Goal: Check status: Check status

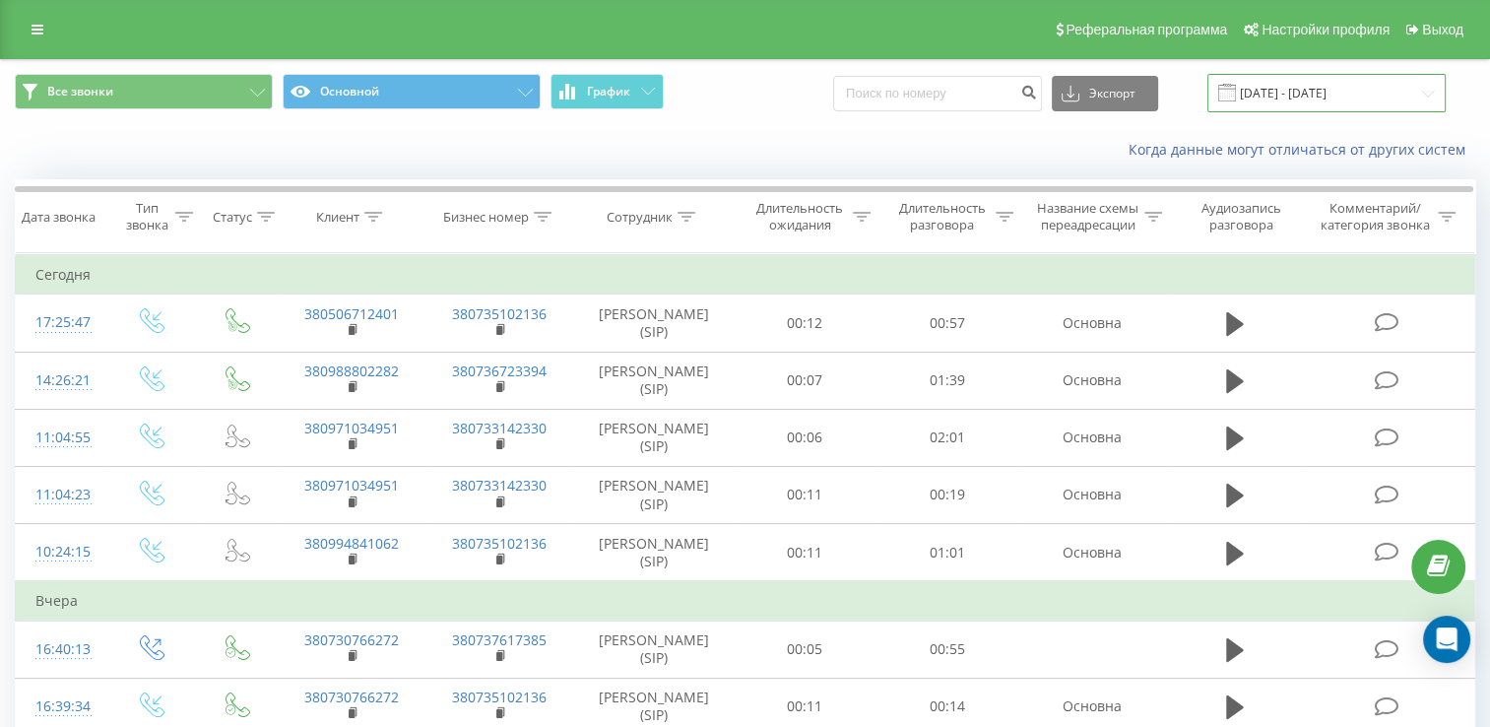
click at [1280, 96] on input "[DATE] - [DATE]" at bounding box center [1326, 93] width 238 height 38
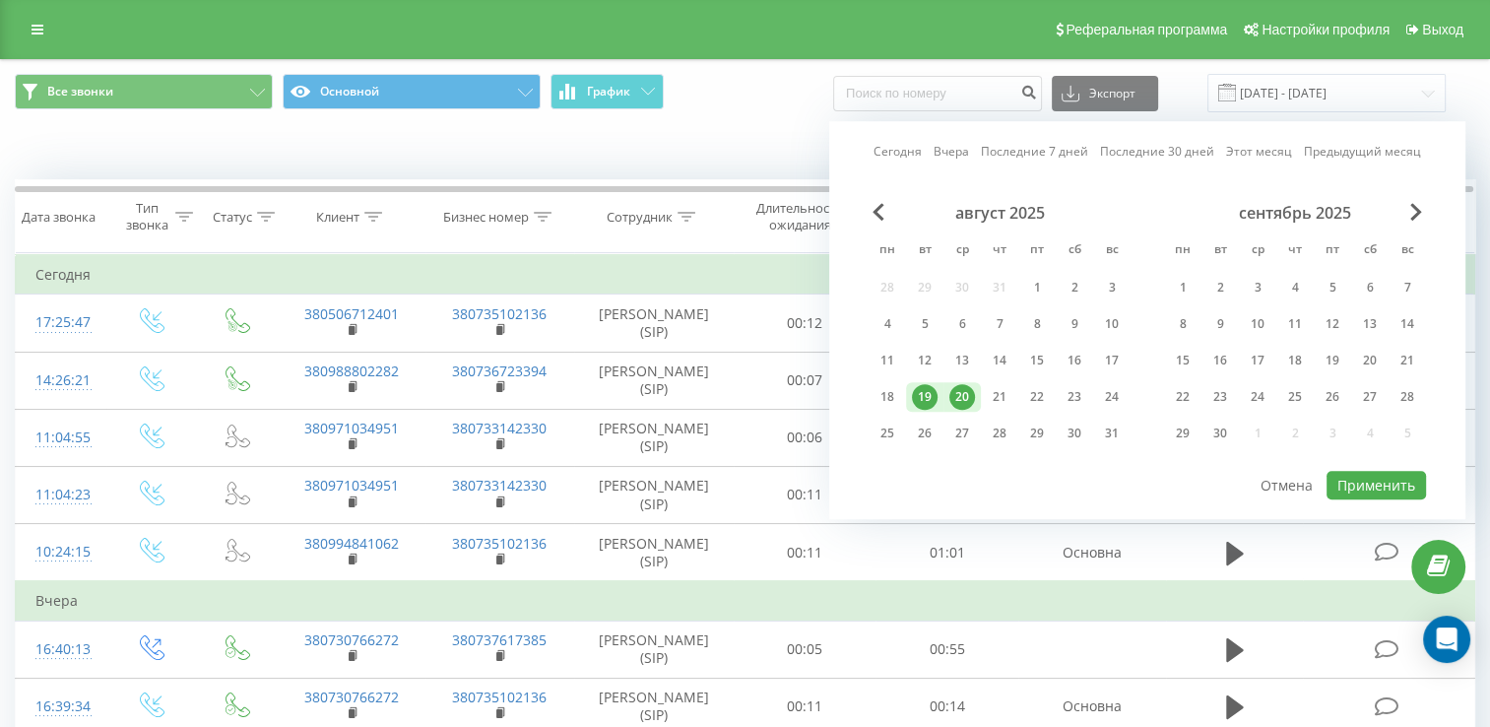
click at [935, 396] on div "19" at bounding box center [925, 397] width 26 height 26
click at [988, 398] on div "21" at bounding box center [999, 397] width 26 height 26
click at [1367, 482] on button "Применить" at bounding box center [1375, 485] width 99 height 29
type input "[DATE] - [DATE]"
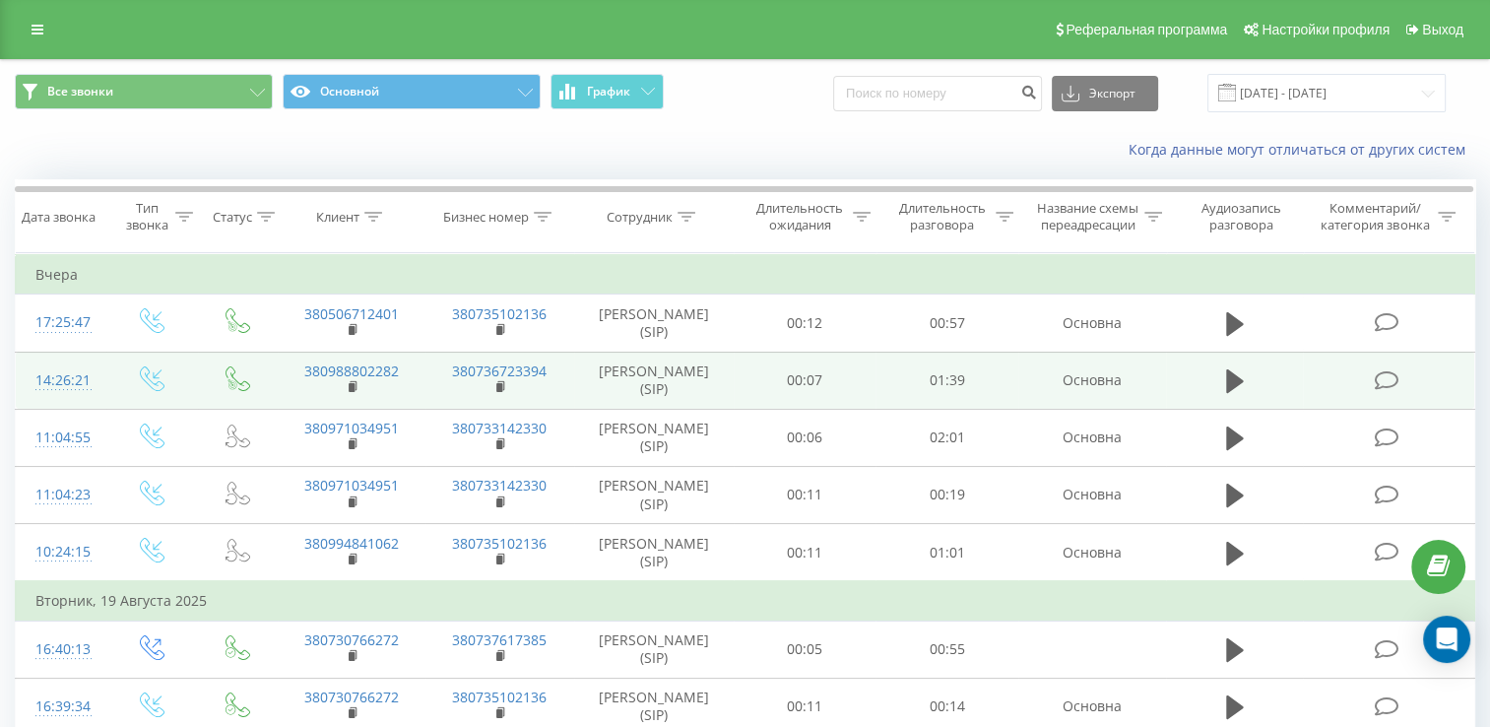
drag, startPoint x: 1386, startPoint y: 356, endPoint x: 1412, endPoint y: 415, distance: 64.4
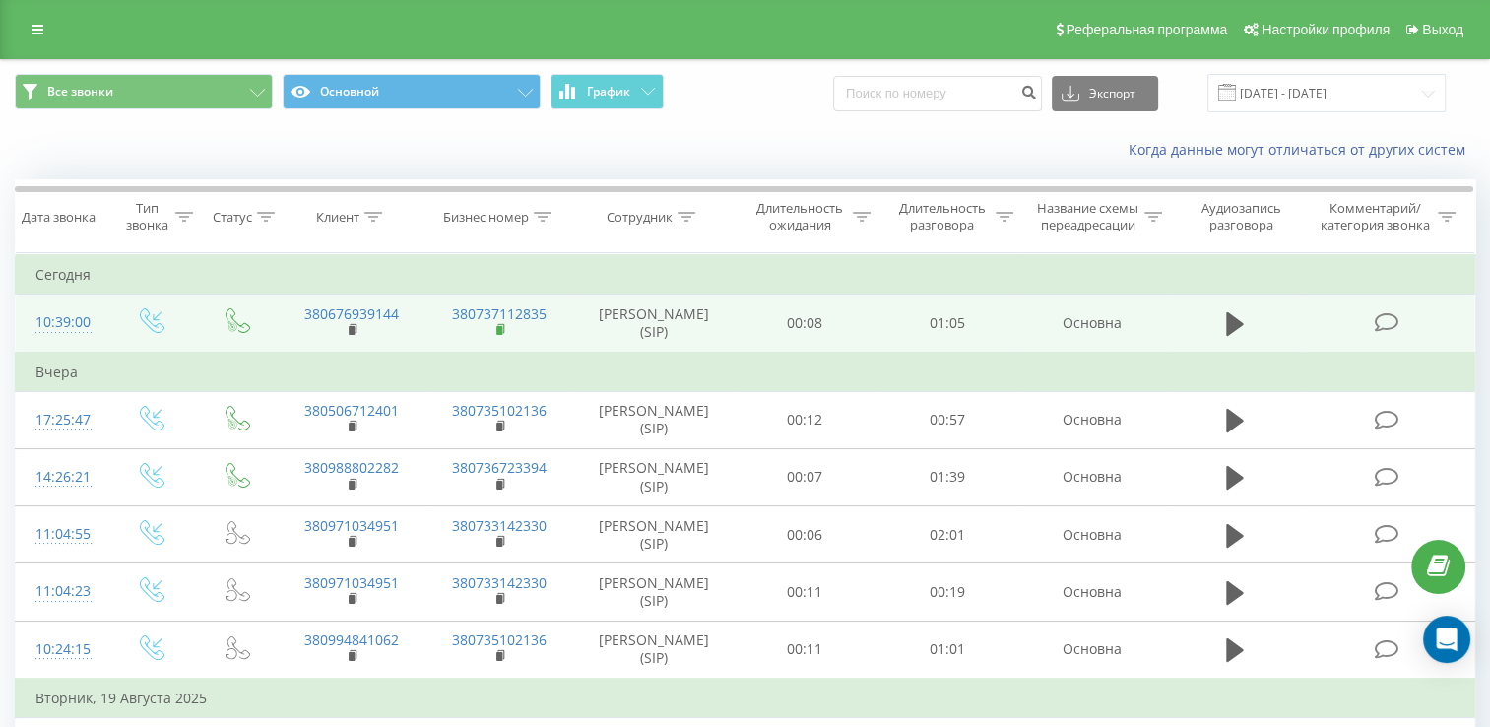
click at [498, 335] on rect at bounding box center [499, 330] width 6 height 9
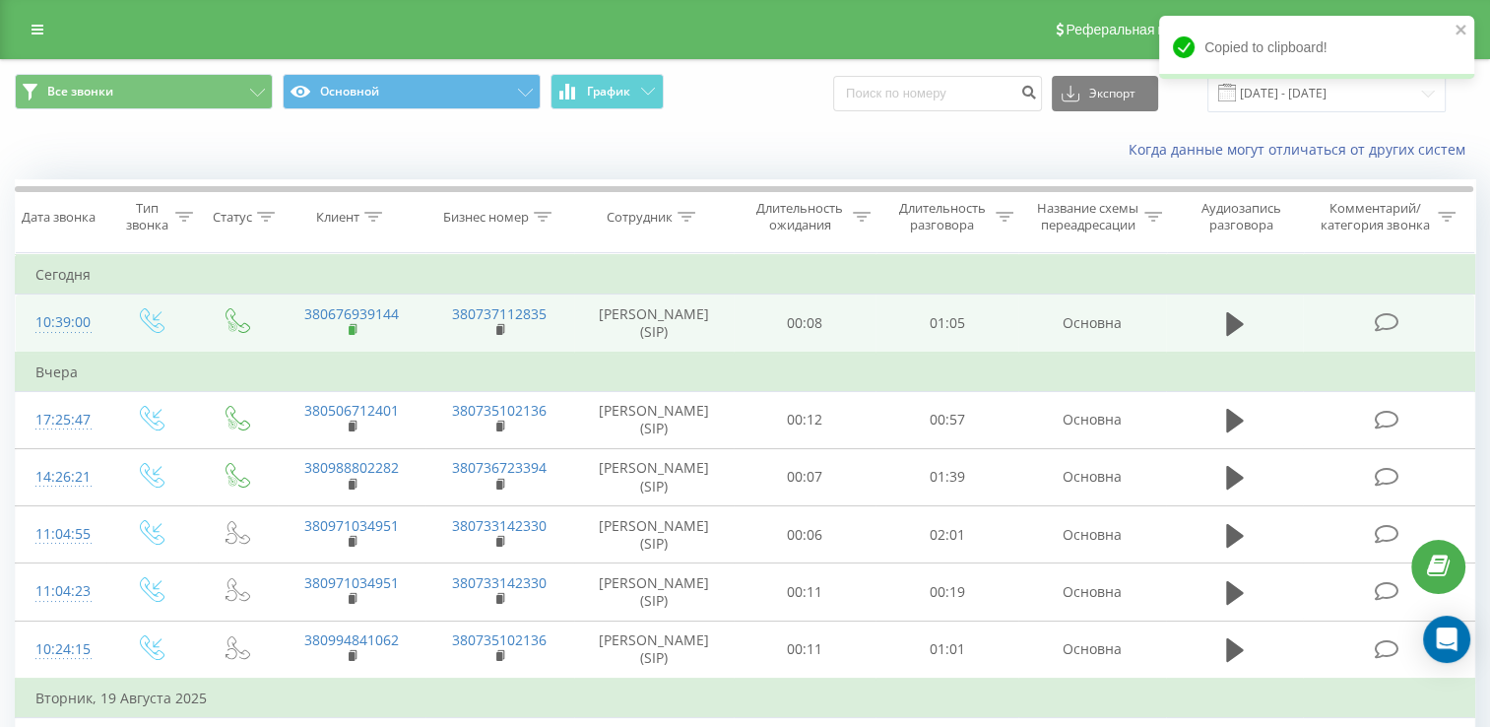
click at [350, 335] on rect at bounding box center [352, 330] width 6 height 9
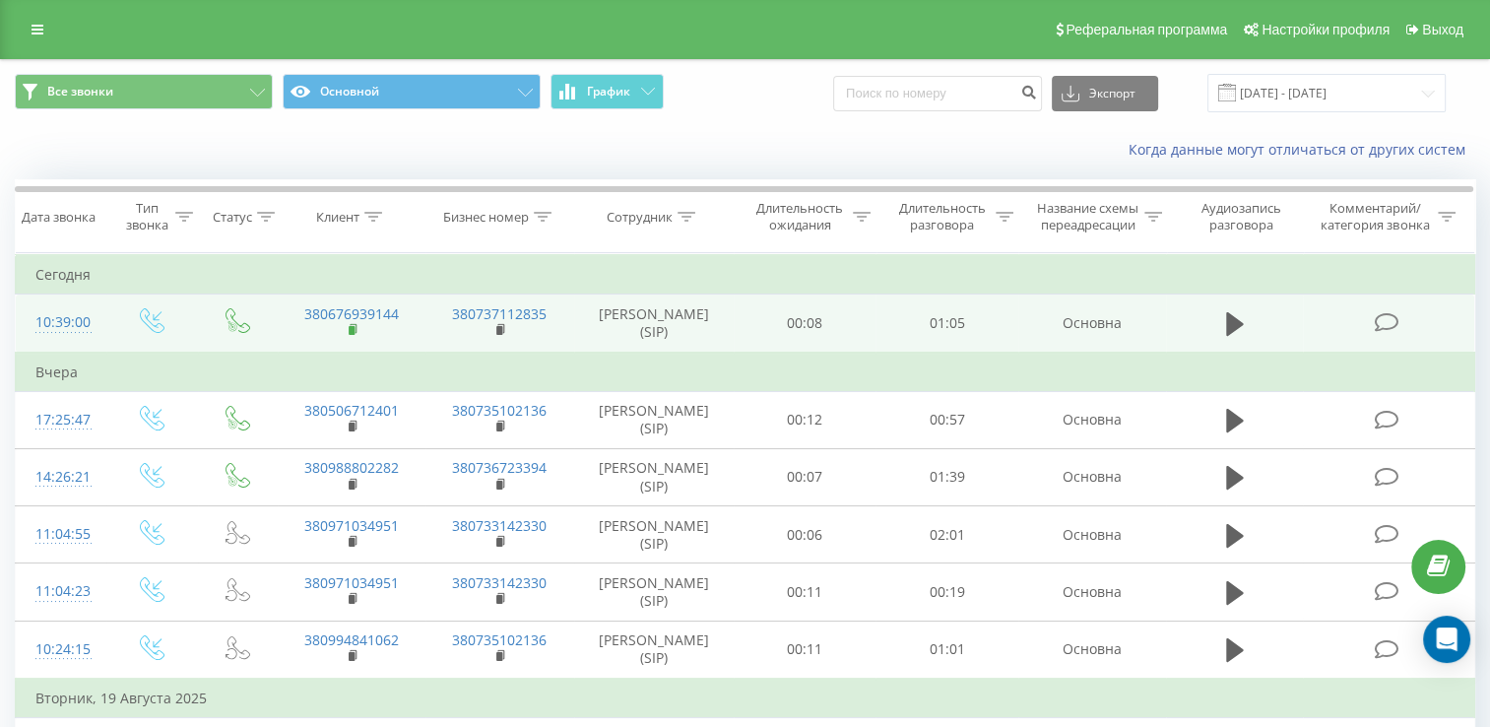
click at [350, 335] on rect at bounding box center [352, 330] width 6 height 9
click at [354, 337] on icon at bounding box center [354, 330] width 11 height 14
